Goal: Transaction & Acquisition: Subscribe to service/newsletter

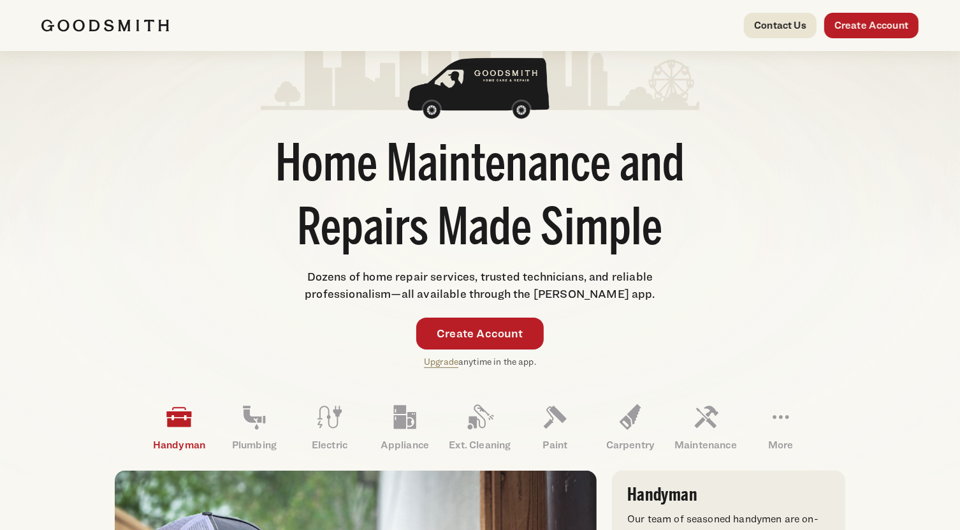
scroll to position [68, 0]
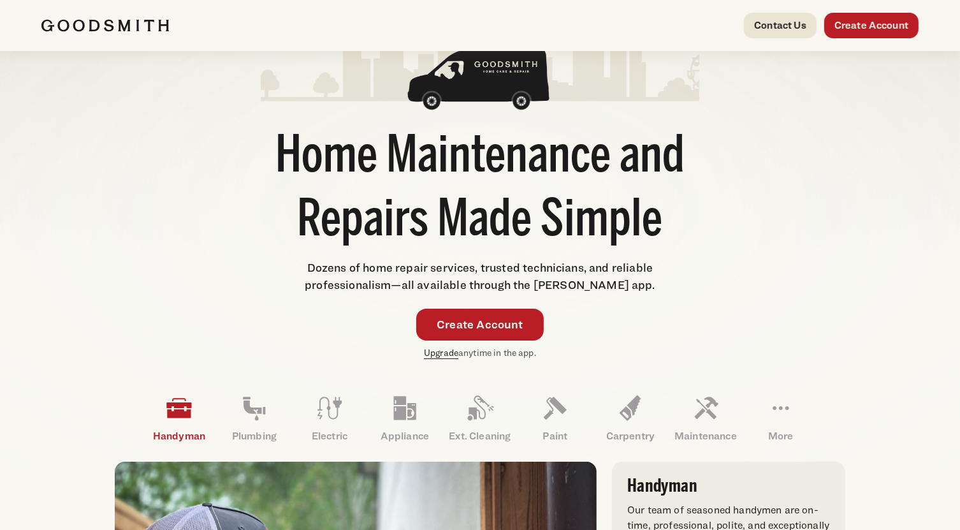
click at [445, 350] on link "Upgrade" at bounding box center [441, 352] width 34 height 11
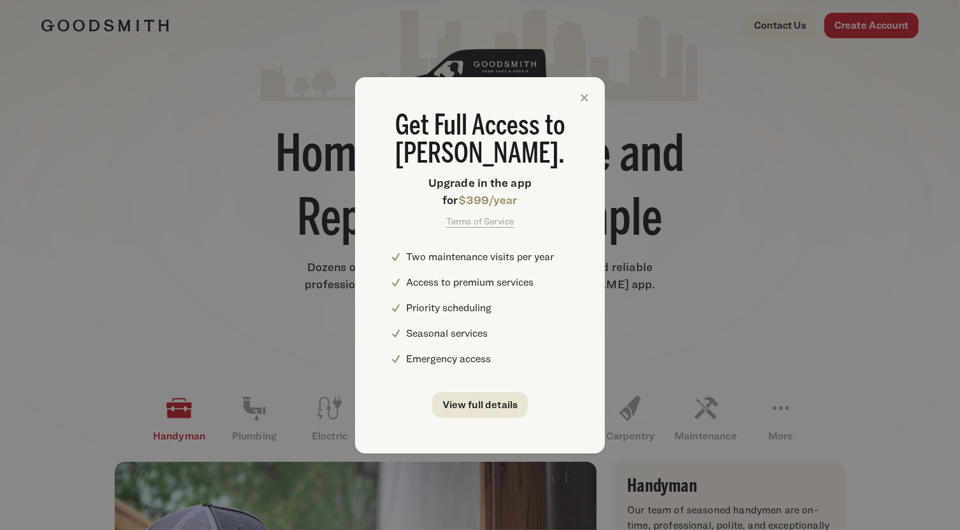
click at [471, 423] on div "Get Full Access to [PERSON_NAME]. Upgrade in the app for $399/year Terms of Ser…" at bounding box center [480, 265] width 250 height 376
click at [472, 414] on link "View full details" at bounding box center [480, 405] width 96 height 26
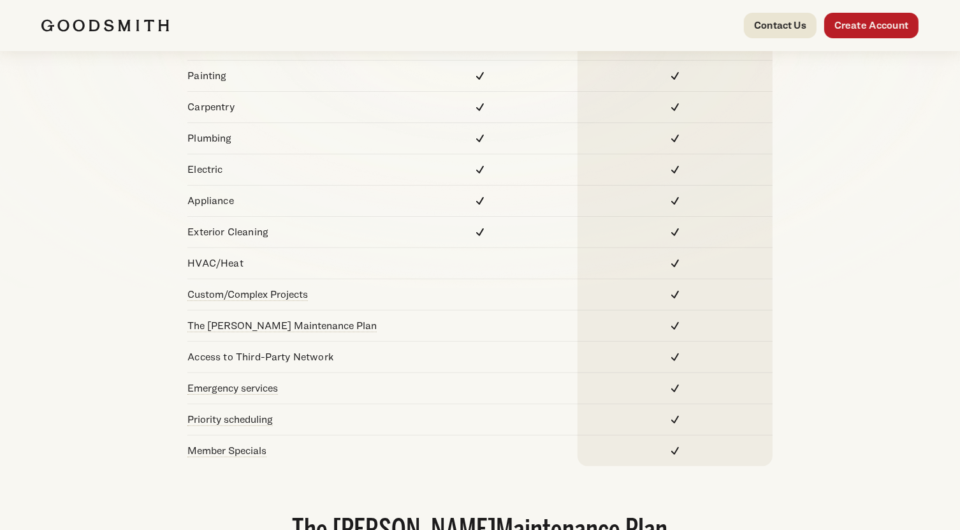
scroll to position [241, 0]
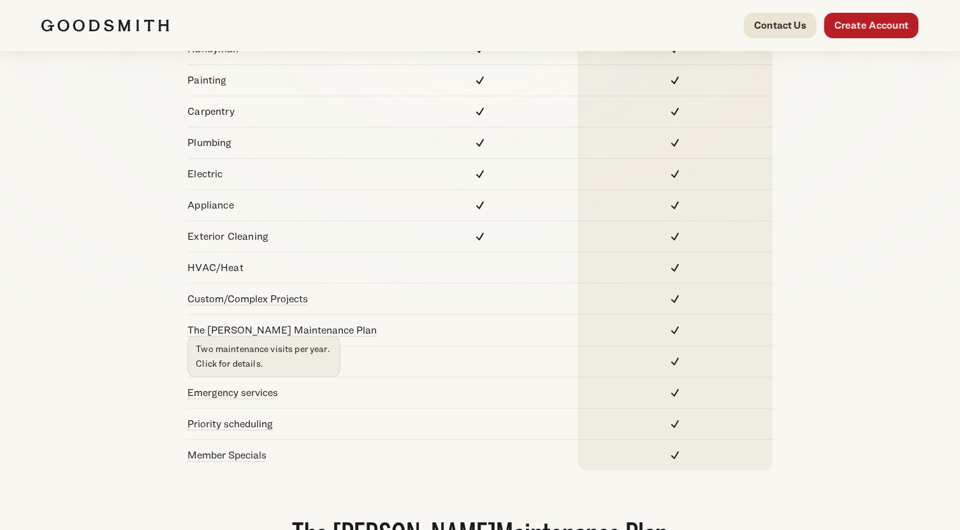
click at [339, 326] on link "The Goodsmith Maintenance Plan" at bounding box center [281, 330] width 189 height 12
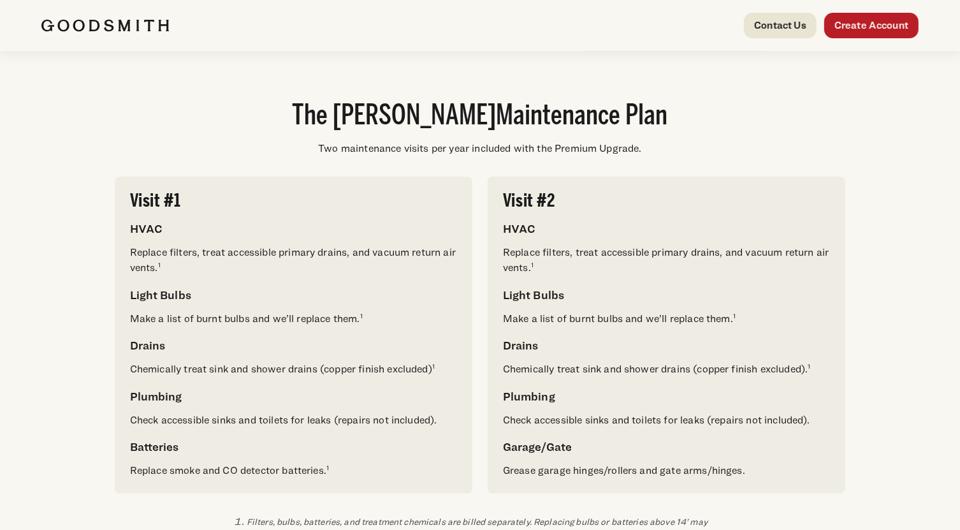
scroll to position [682, 0]
